Goal: Obtain resource: Download file/media

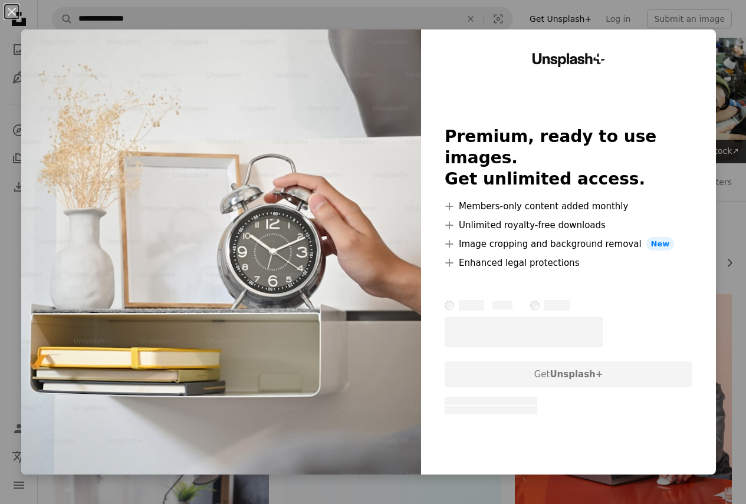
scroll to position [184, 0]
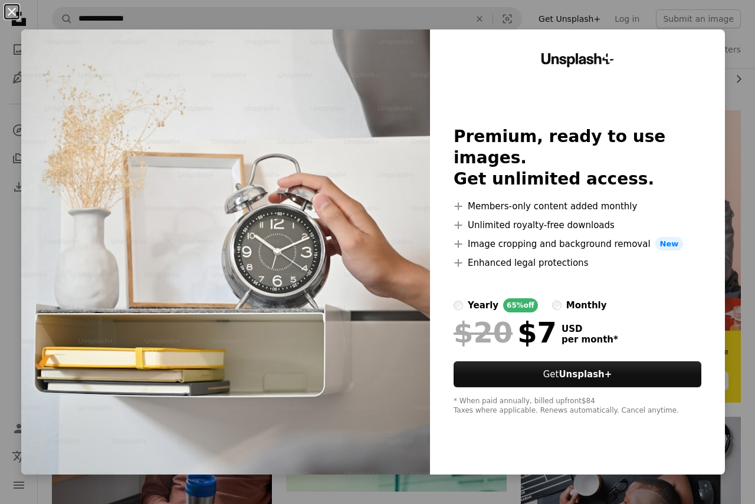
click at [8, 9] on button "An X shape" at bounding box center [12, 12] width 14 height 14
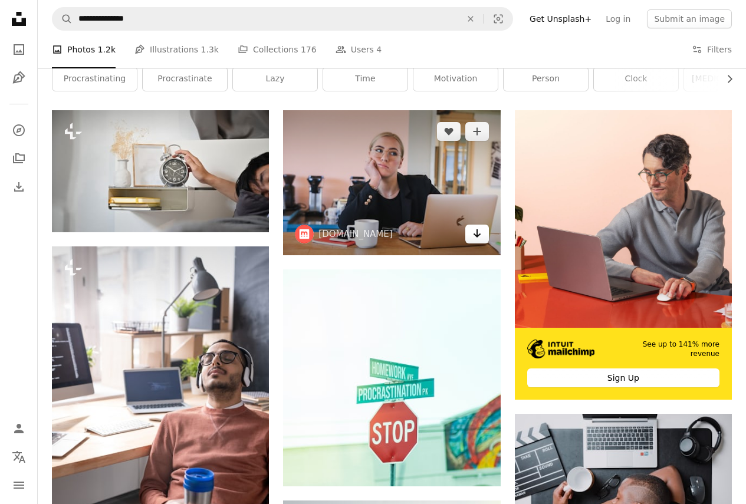
click at [477, 231] on icon "Download" at bounding box center [477, 234] width 8 height 8
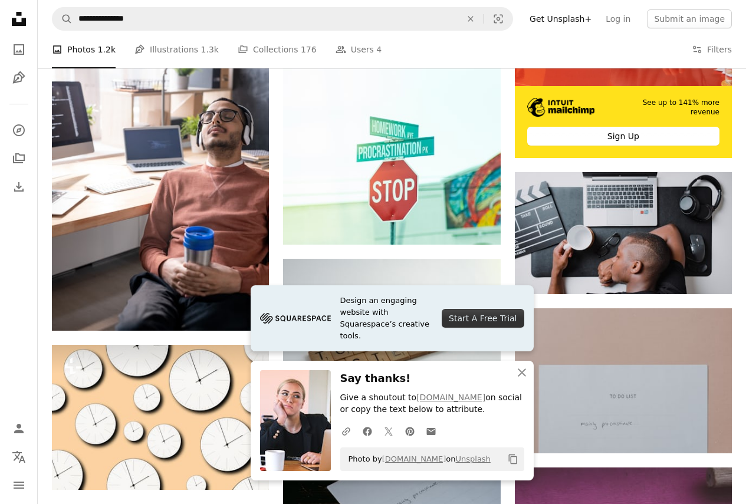
scroll to position [446, 0]
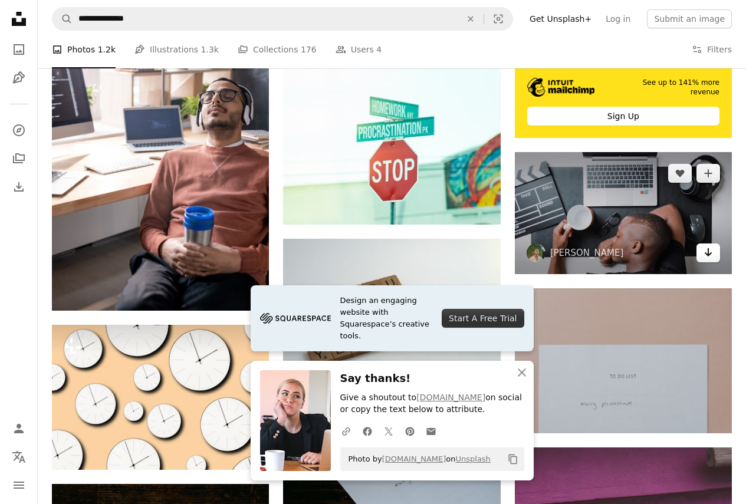
click at [710, 254] on icon "Download" at bounding box center [709, 252] width 8 height 8
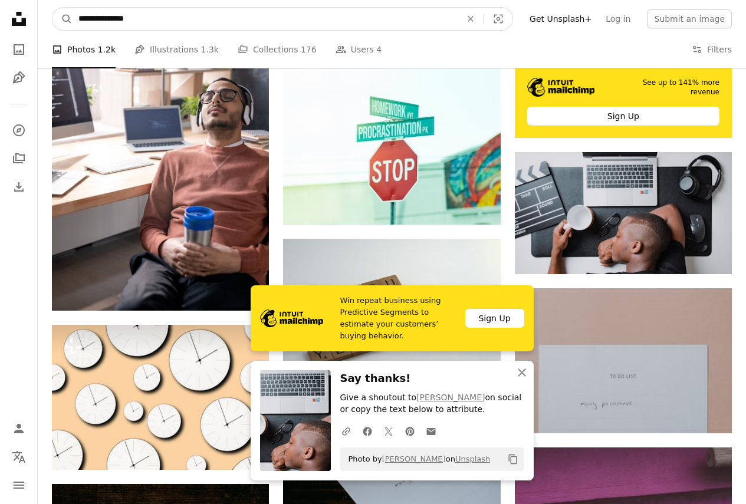
drag, startPoint x: 155, startPoint y: 19, endPoint x: 35, endPoint y: 14, distance: 119.3
type input "**********"
click at [53, 8] on button "A magnifying glass" at bounding box center [63, 19] width 20 height 22
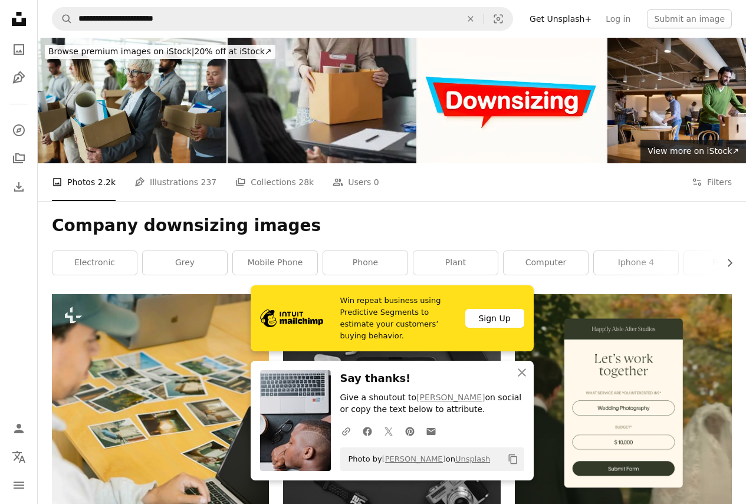
click at [339, 98] on img at bounding box center [322, 101] width 189 height 126
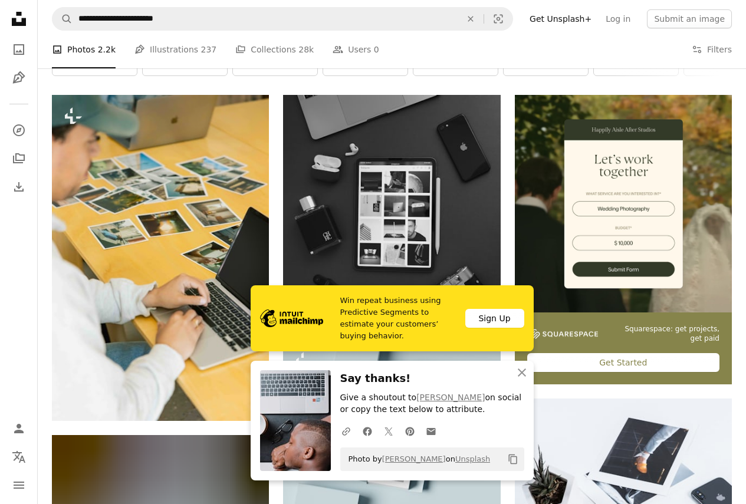
scroll to position [213, 0]
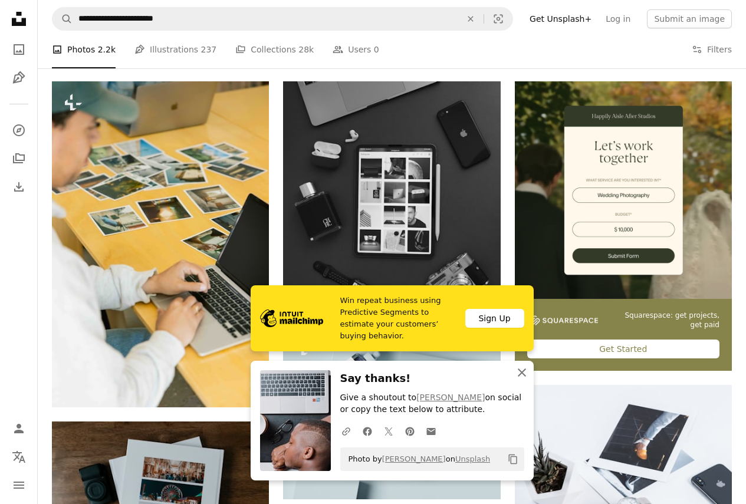
click at [521, 370] on icon "An X shape" at bounding box center [522, 373] width 14 height 14
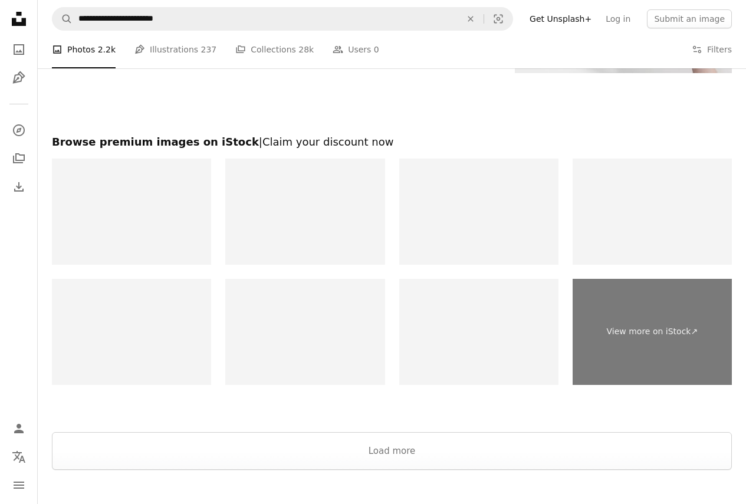
scroll to position [1663, 0]
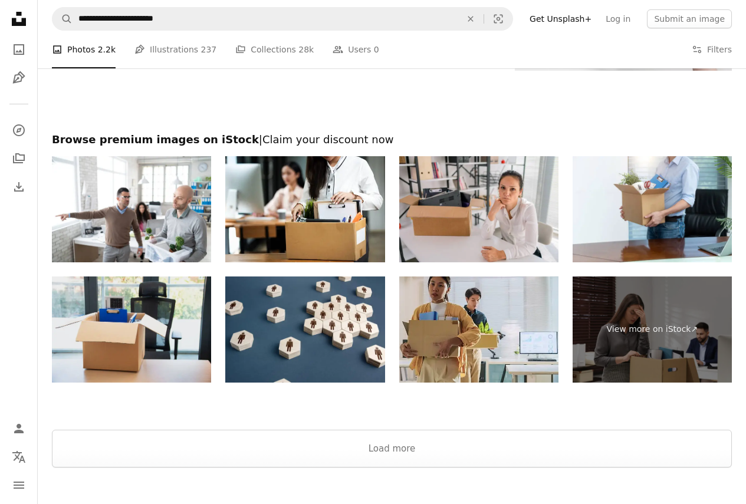
click at [155, 317] on img at bounding box center [131, 330] width 159 height 106
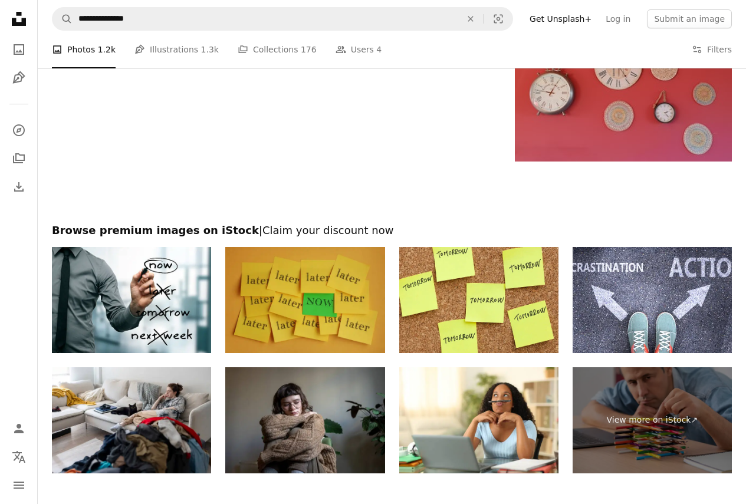
scroll to position [446, 0]
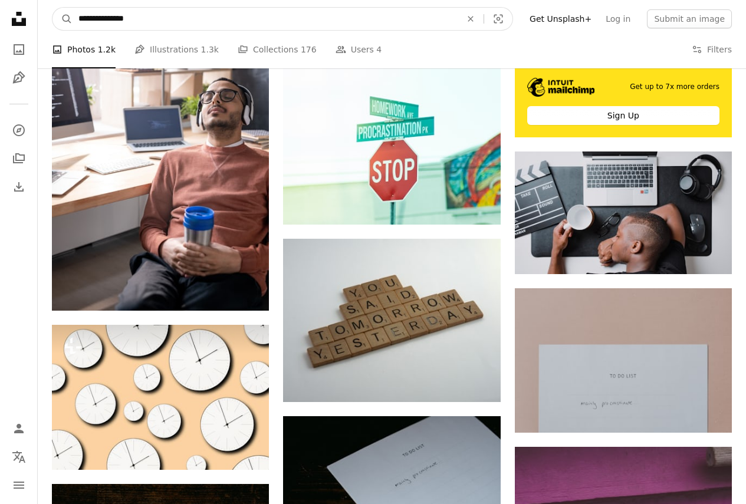
click at [169, 22] on input "**********" at bounding box center [265, 19] width 385 height 22
drag, startPoint x: 152, startPoint y: 19, endPoint x: 76, endPoint y: 17, distance: 76.2
click at [76, 17] on input "**********" at bounding box center [265, 19] width 385 height 22
type input "**********"
click button "A magnifying glass" at bounding box center [63, 19] width 20 height 22
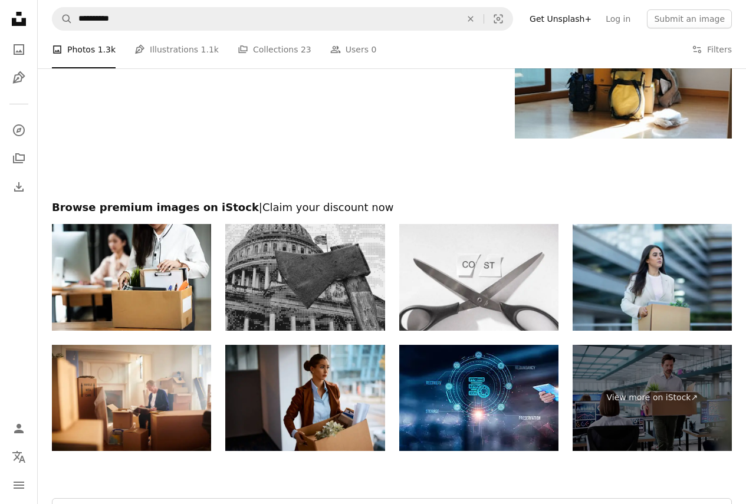
scroll to position [2038, 0]
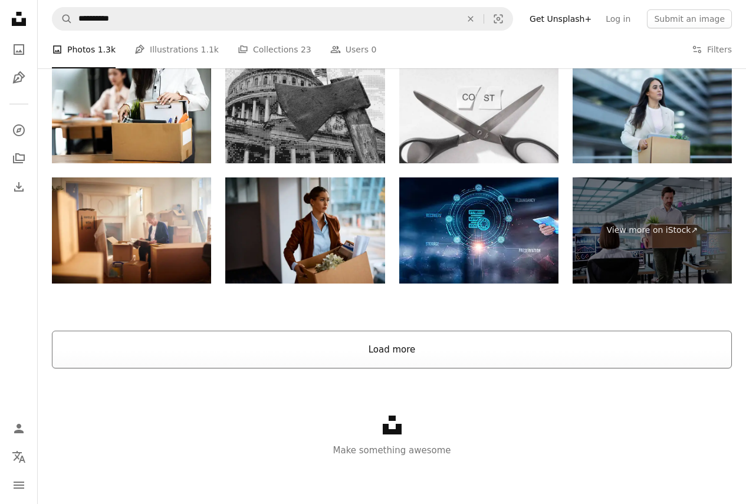
click at [391, 352] on button "Load more" at bounding box center [392, 350] width 680 height 38
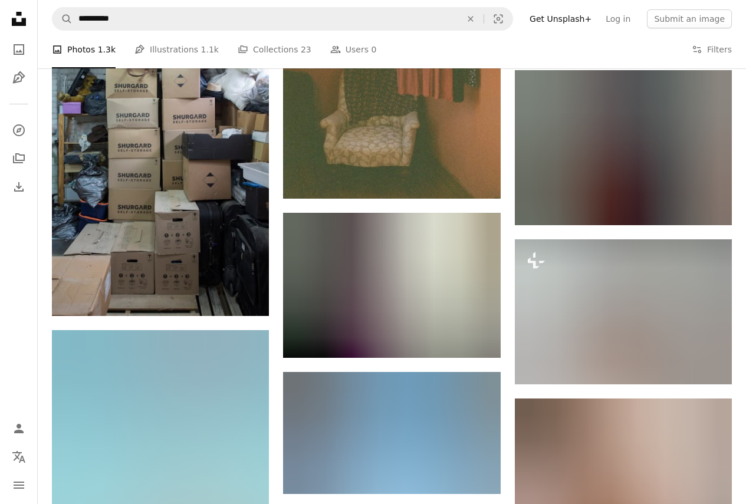
scroll to position [2946, 0]
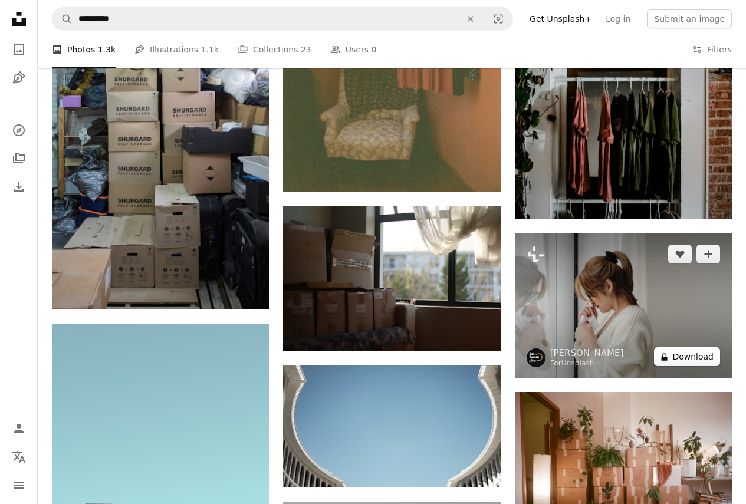
click at [692, 355] on button "A lock Download" at bounding box center [687, 357] width 66 height 19
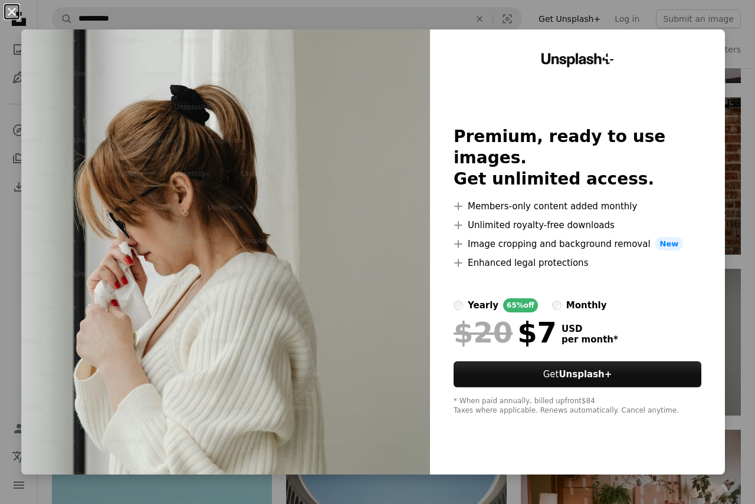
click at [9, 11] on button "An X shape" at bounding box center [12, 12] width 14 height 14
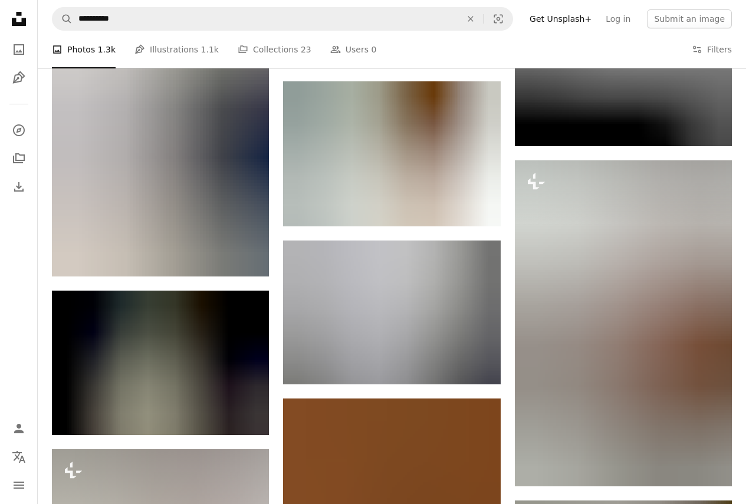
scroll to position [7134, 0]
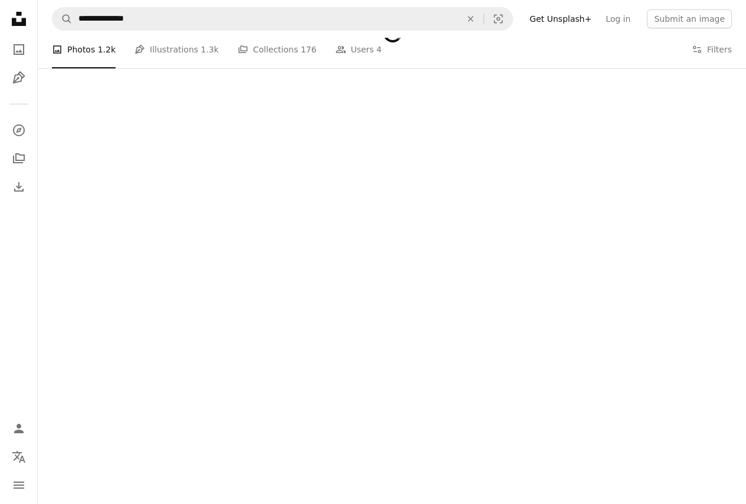
scroll to position [446, 0]
